Goal: Task Accomplishment & Management: Manage account settings

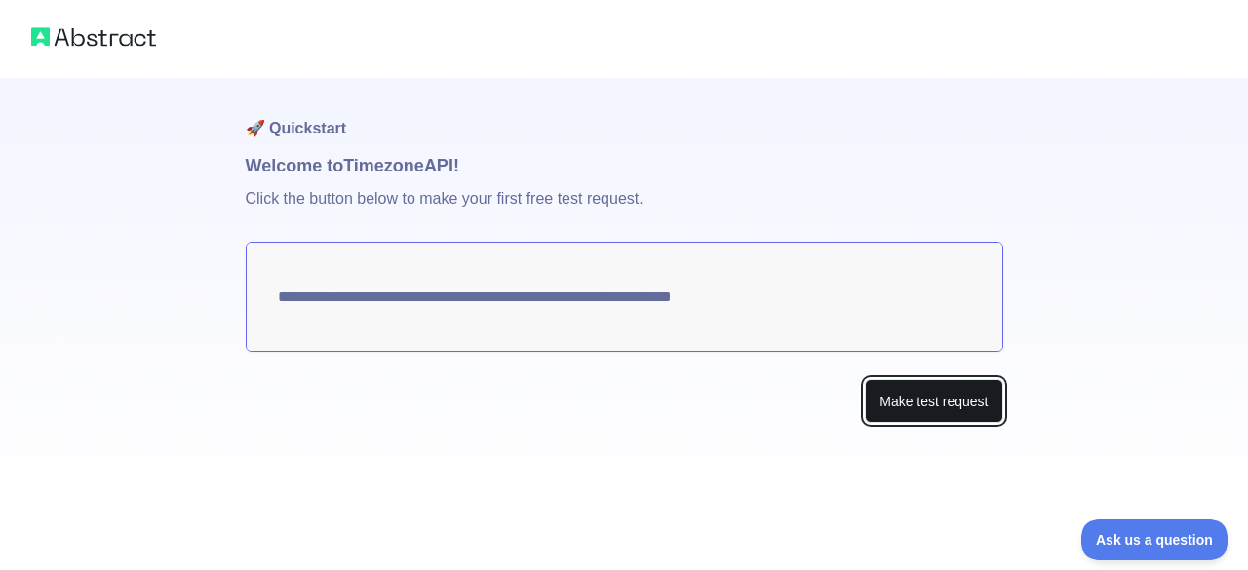
click at [899, 400] on button "Make test request" at bounding box center [933, 401] width 137 height 44
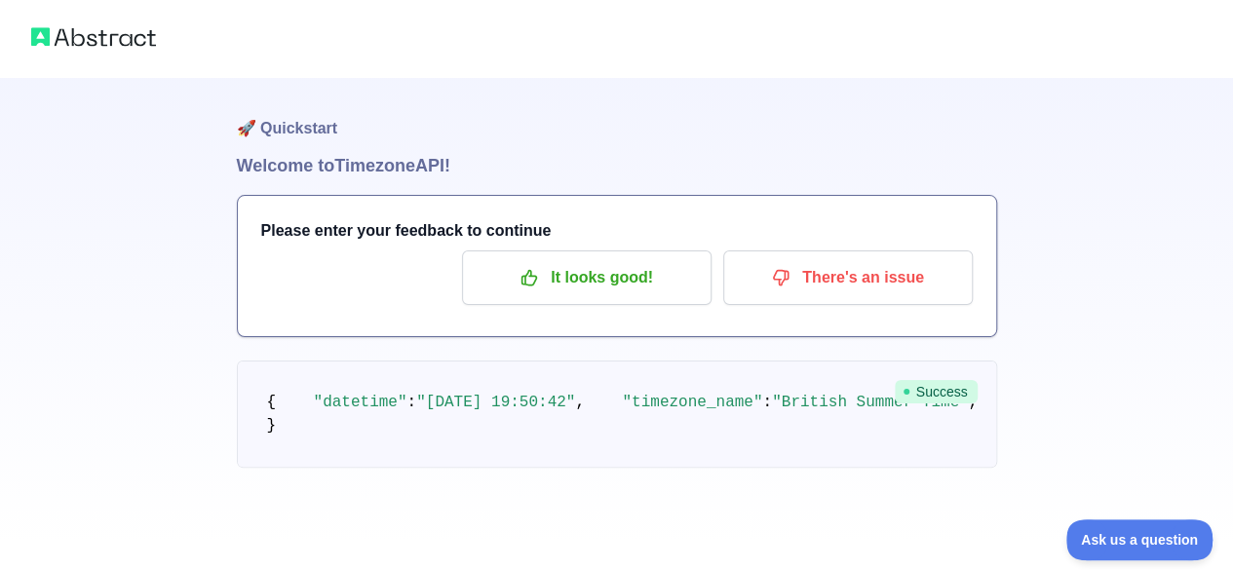
click at [45, 34] on img at bounding box center [93, 36] width 125 height 27
click at [88, 30] on img at bounding box center [93, 36] width 125 height 27
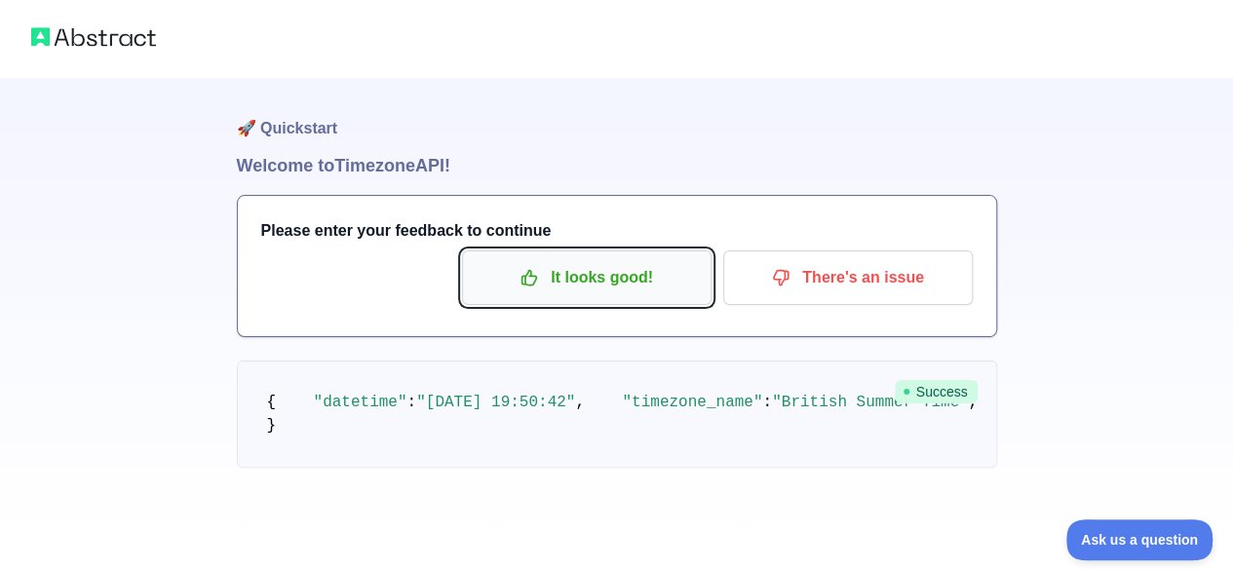
click at [601, 272] on p "It looks good!" at bounding box center [587, 277] width 220 height 33
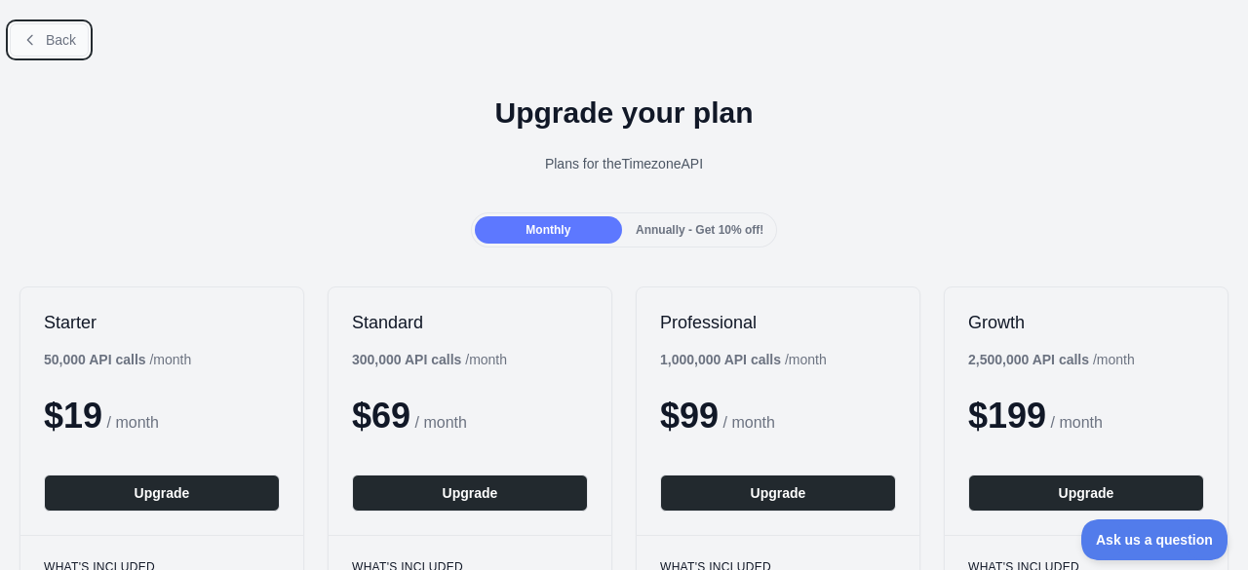
click at [38, 44] on button "Back" at bounding box center [49, 39] width 79 height 33
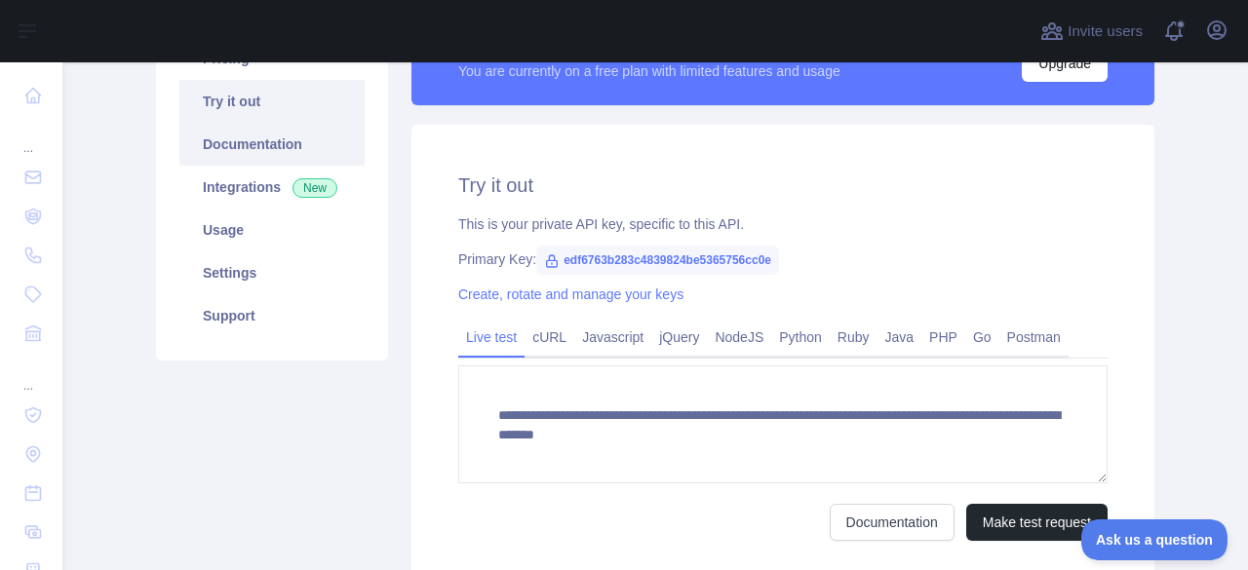
scroll to position [174, 0]
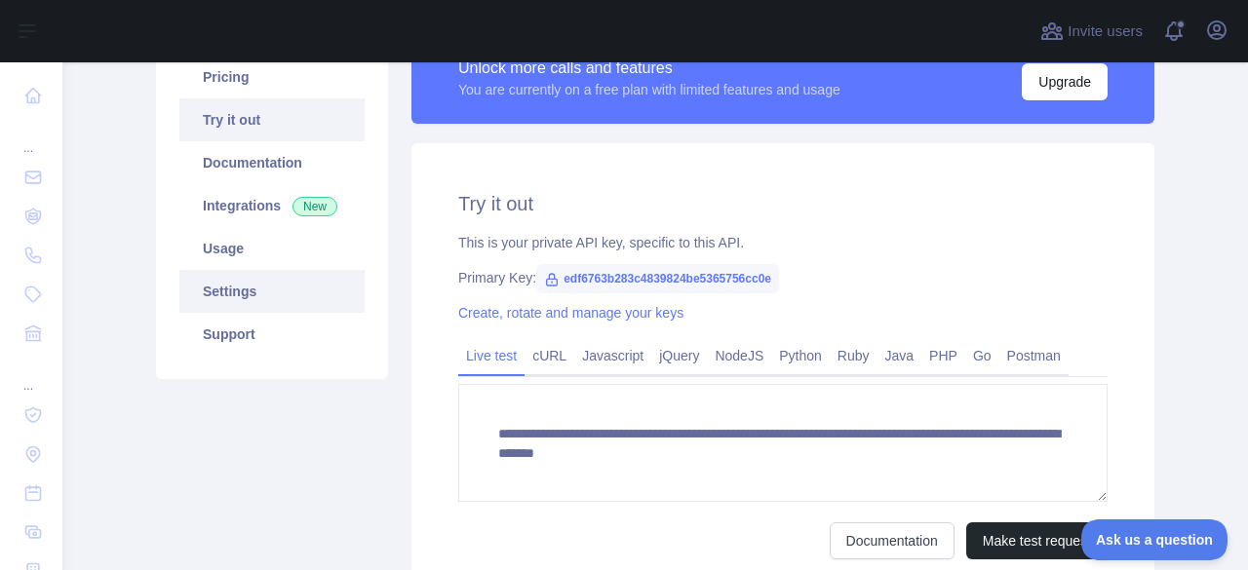
click at [195, 298] on link "Settings" at bounding box center [271, 291] width 185 height 43
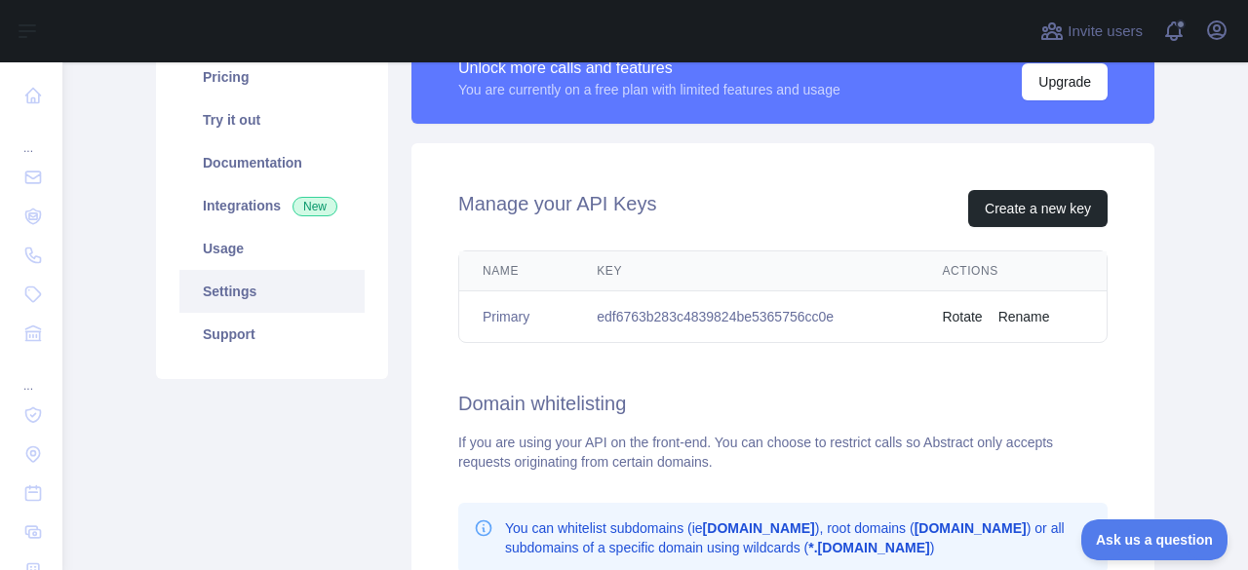
scroll to position [202, 0]
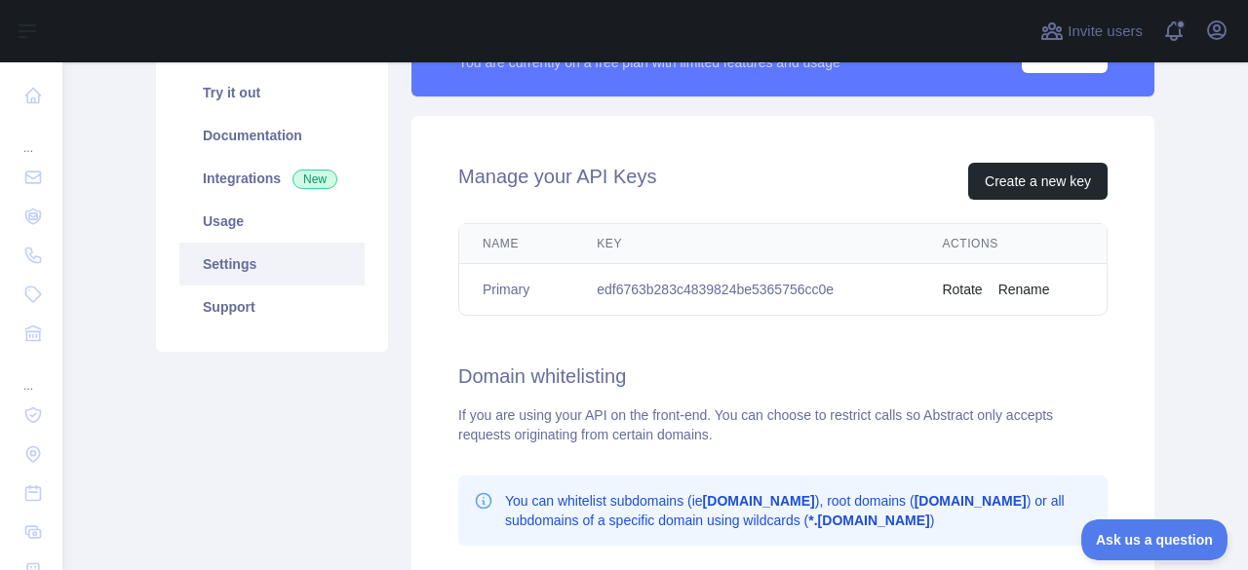
click at [747, 284] on td "edf6763b283c4839824be5365756cc0e" at bounding box center [745, 290] width 345 height 52
copy td "edf6763b283c4839824be5365756cc0e"
